Goal: Task Accomplishment & Management: Use online tool/utility

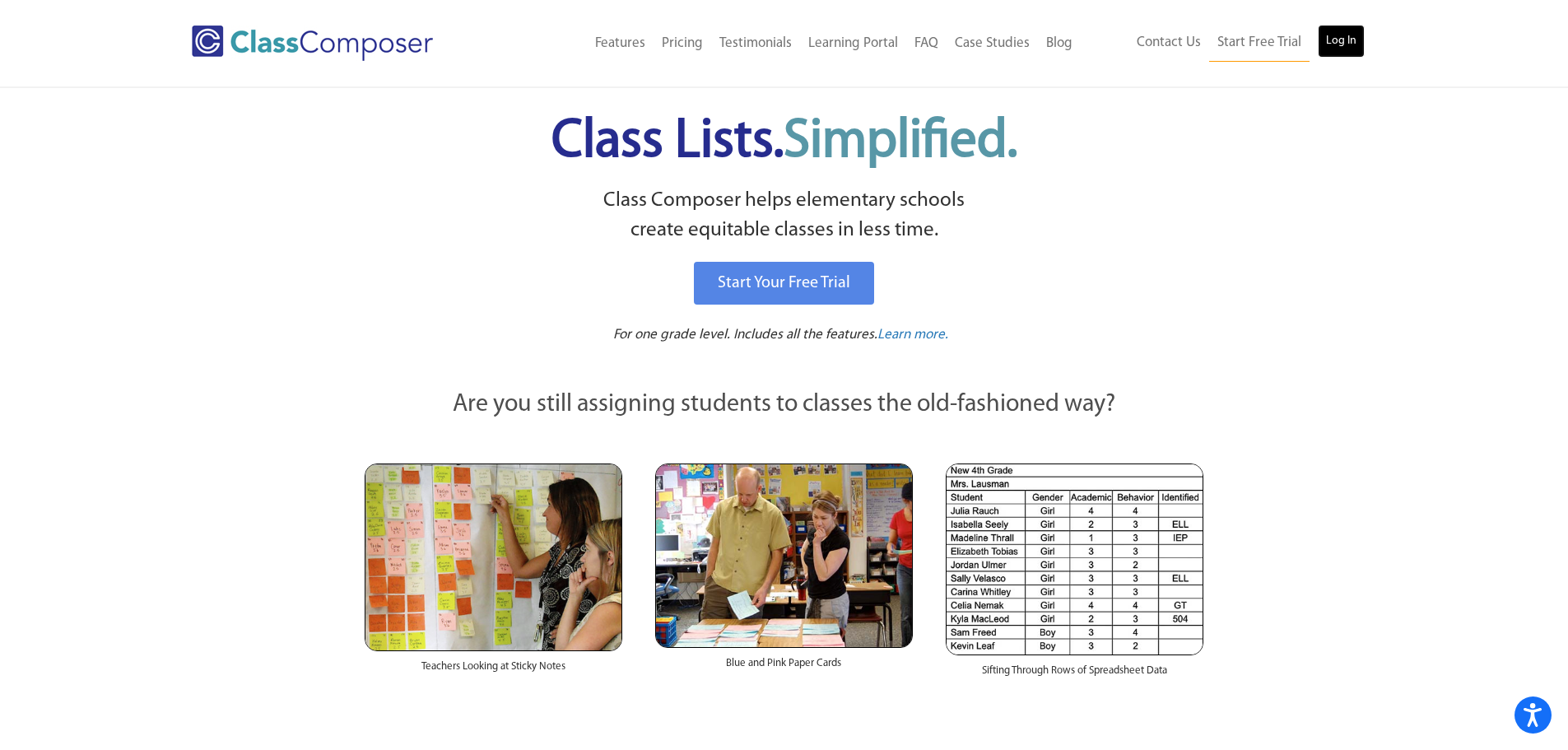
click at [1345, 46] on link "Log In" at bounding box center [1341, 41] width 47 height 33
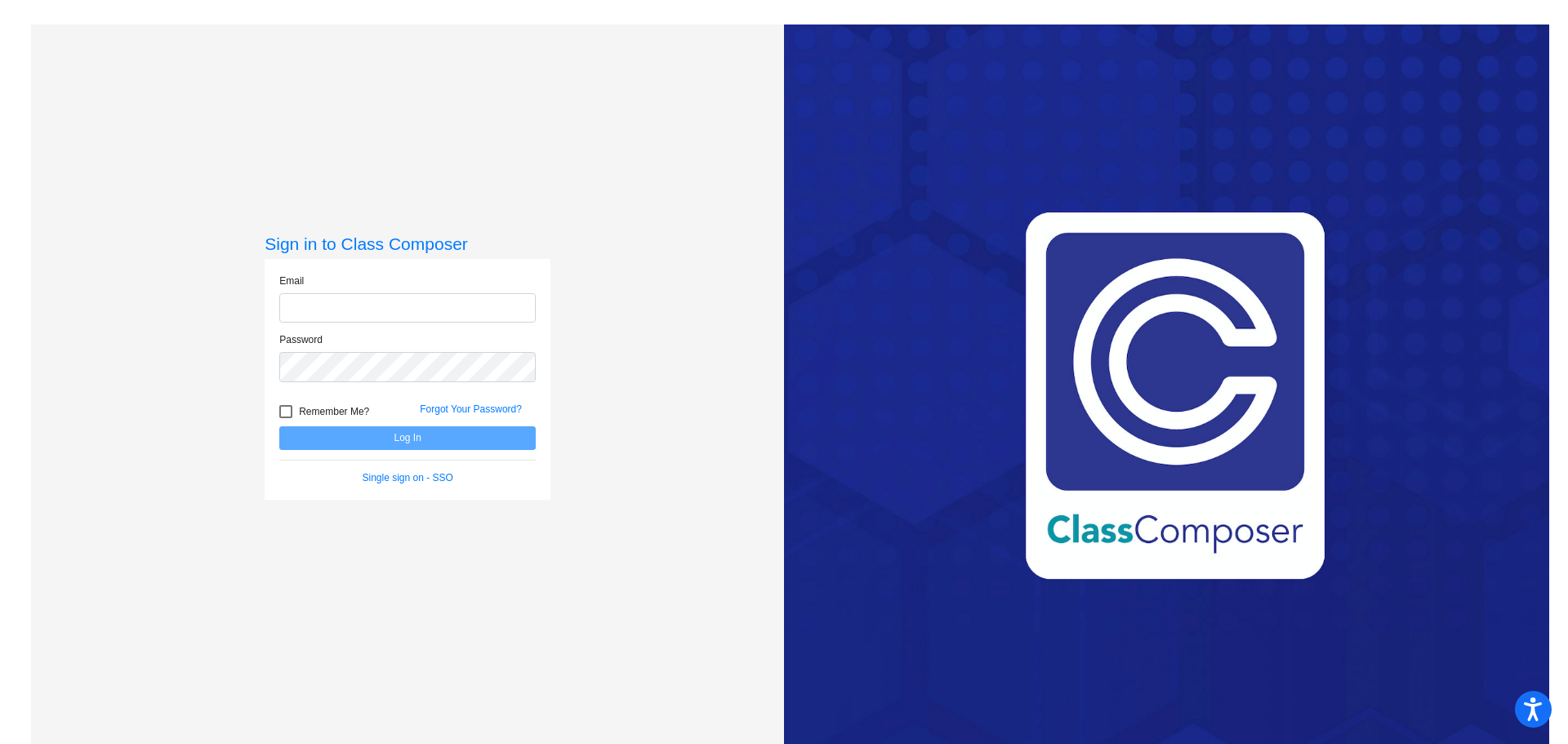
type input "[EMAIL_ADDRESS][PERSON_NAME][DOMAIN_NAME]"
click at [466, 435] on button "Log In" at bounding box center [407, 438] width 256 height 24
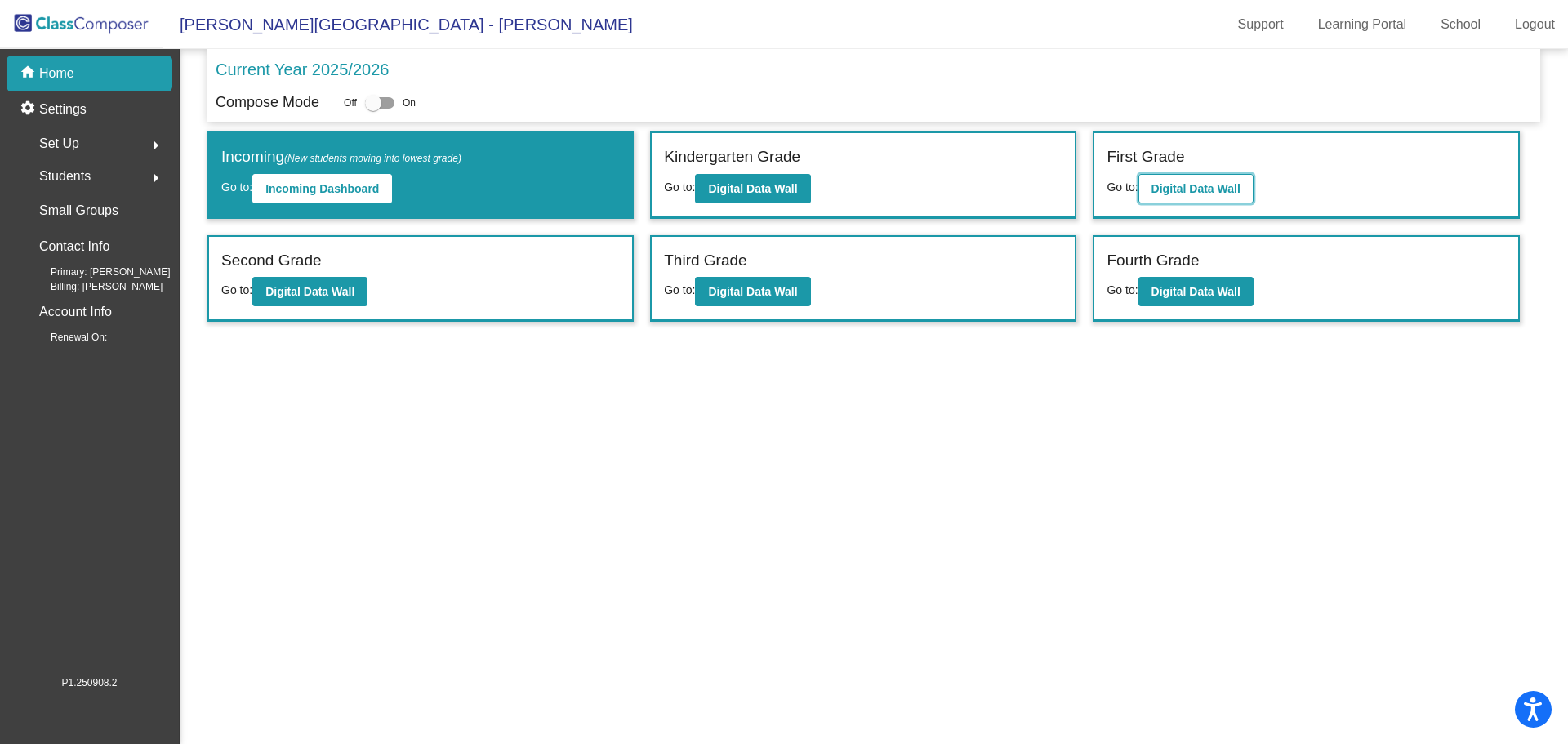
click at [1163, 197] on button "Digital Data Wall" at bounding box center [1195, 189] width 115 height 30
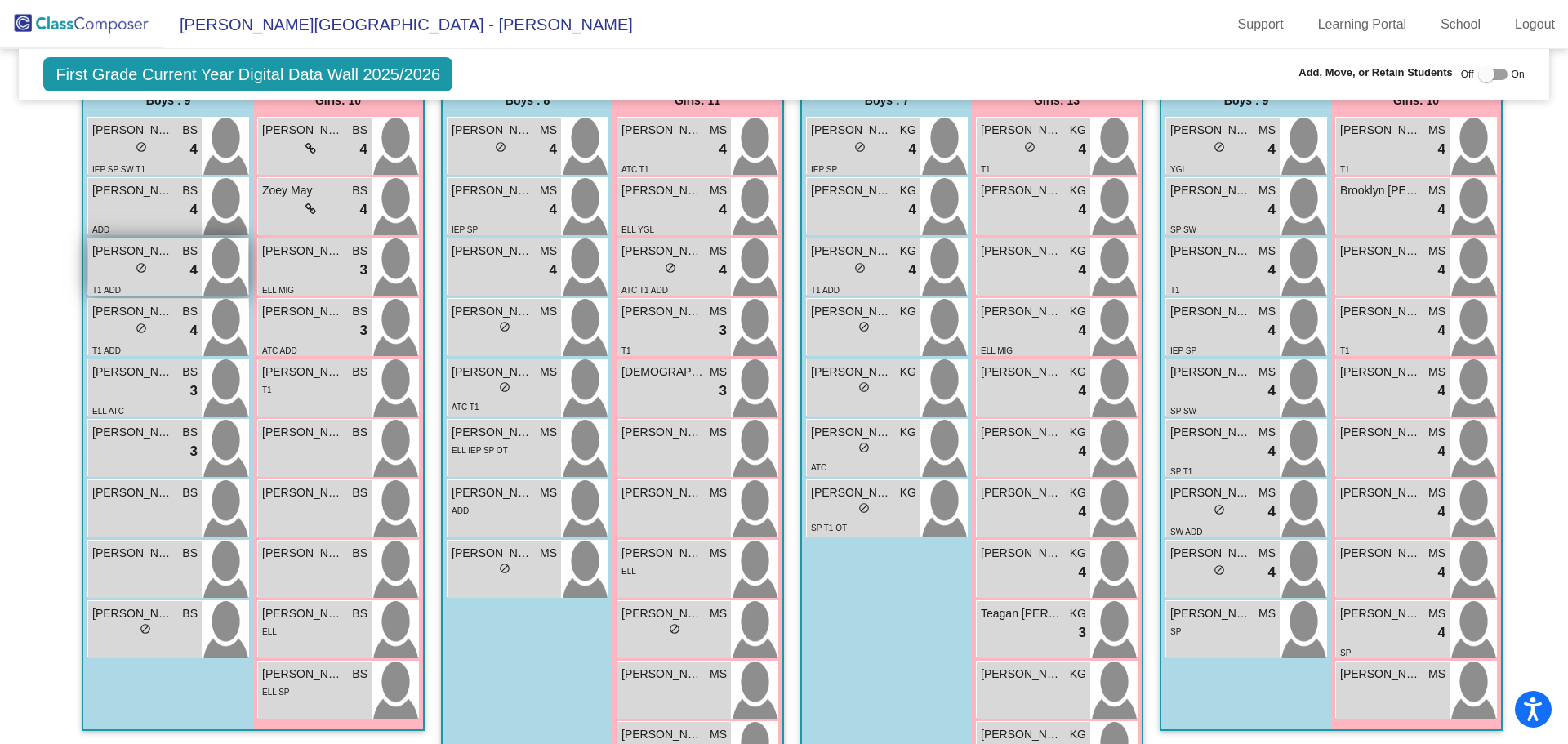
scroll to position [245, 0]
